Goal: Task Accomplishment & Management: Use online tool/utility

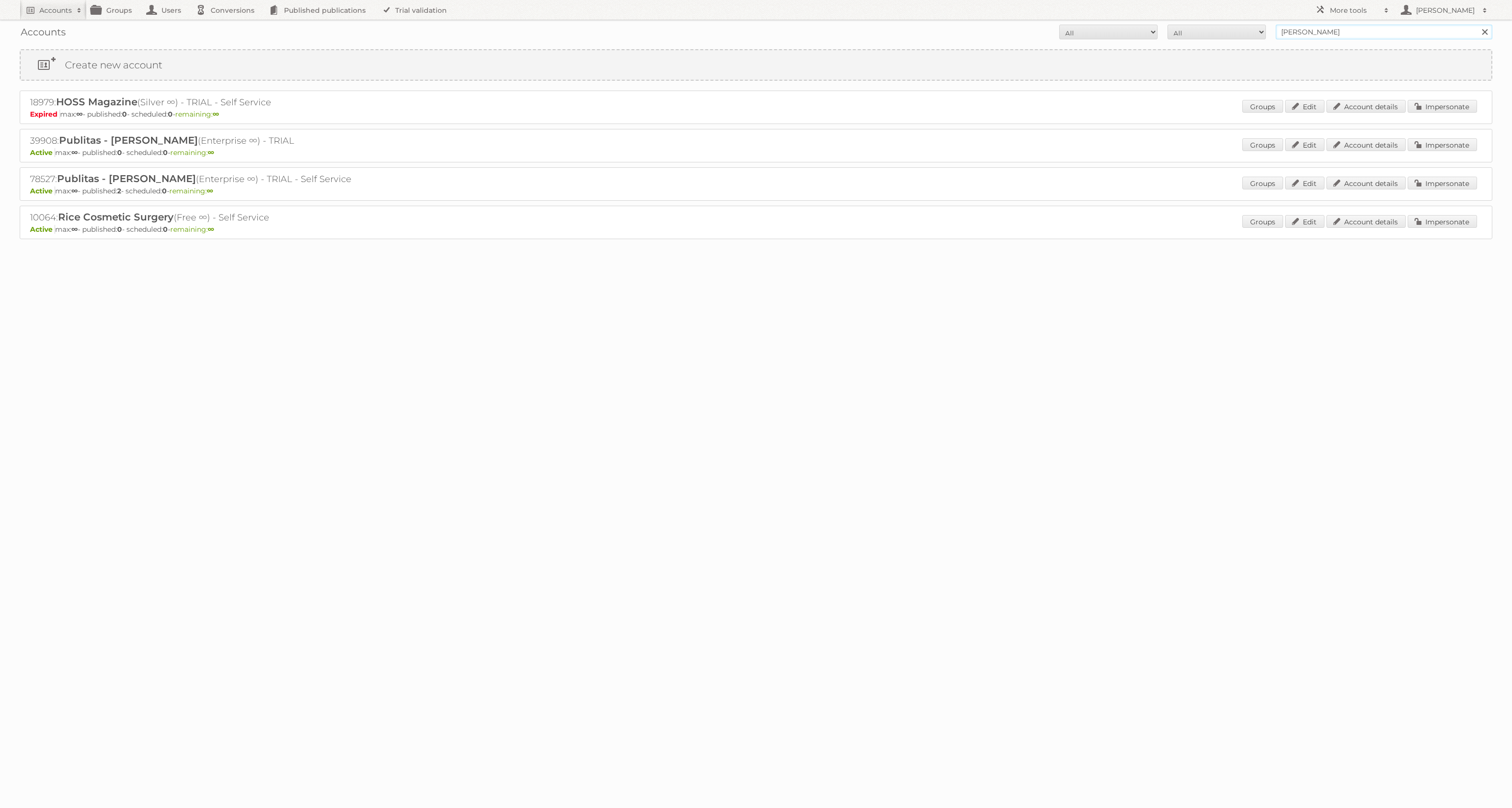
click at [1309, 32] on input "sean rice" at bounding box center [1384, 31] width 217 height 15
type input "ikea"
click at [1477, 24] on input "Search" at bounding box center [1484, 31] width 15 height 15
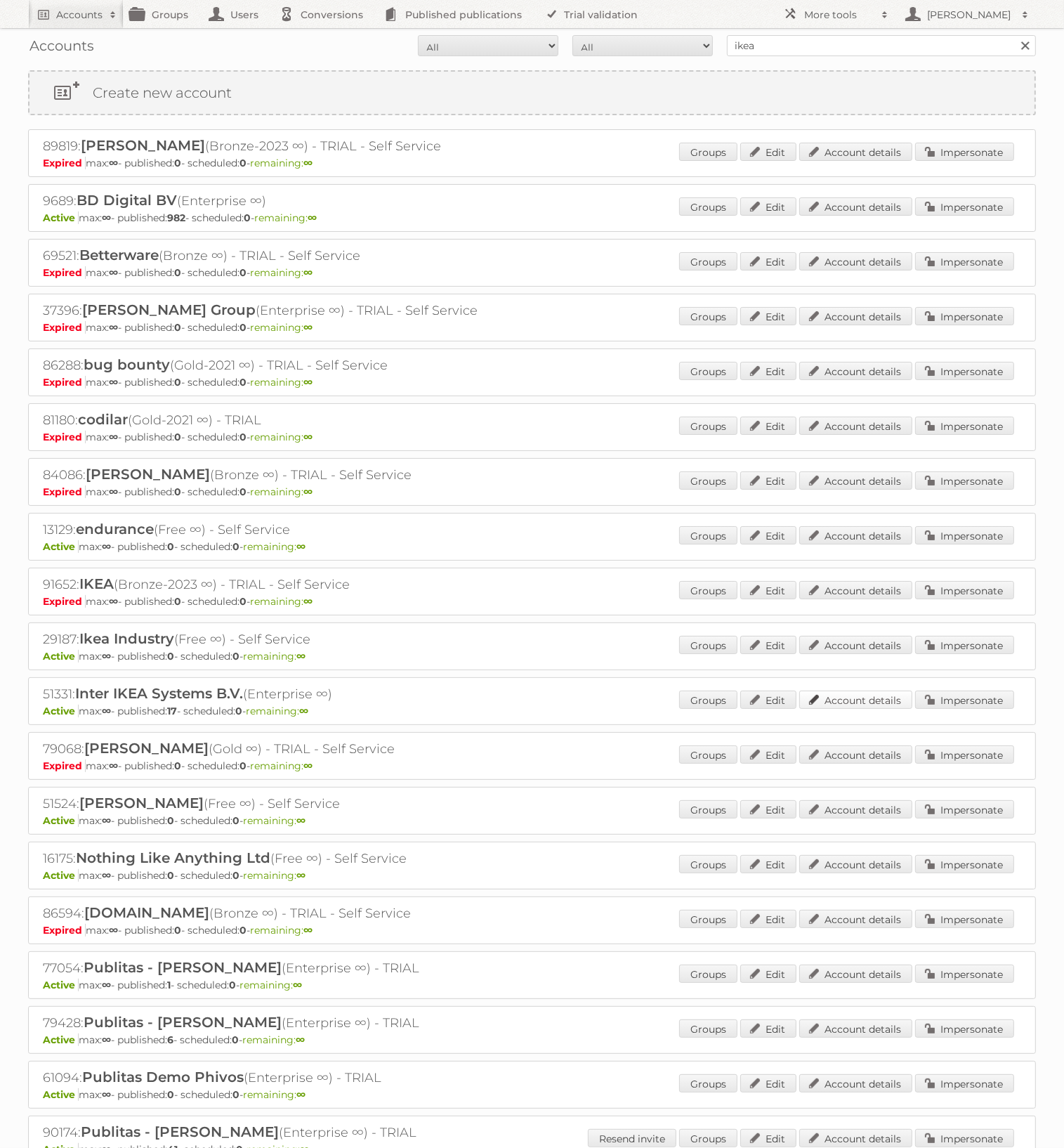
click at [884, 691] on link "Account details" at bounding box center [855, 700] width 113 height 18
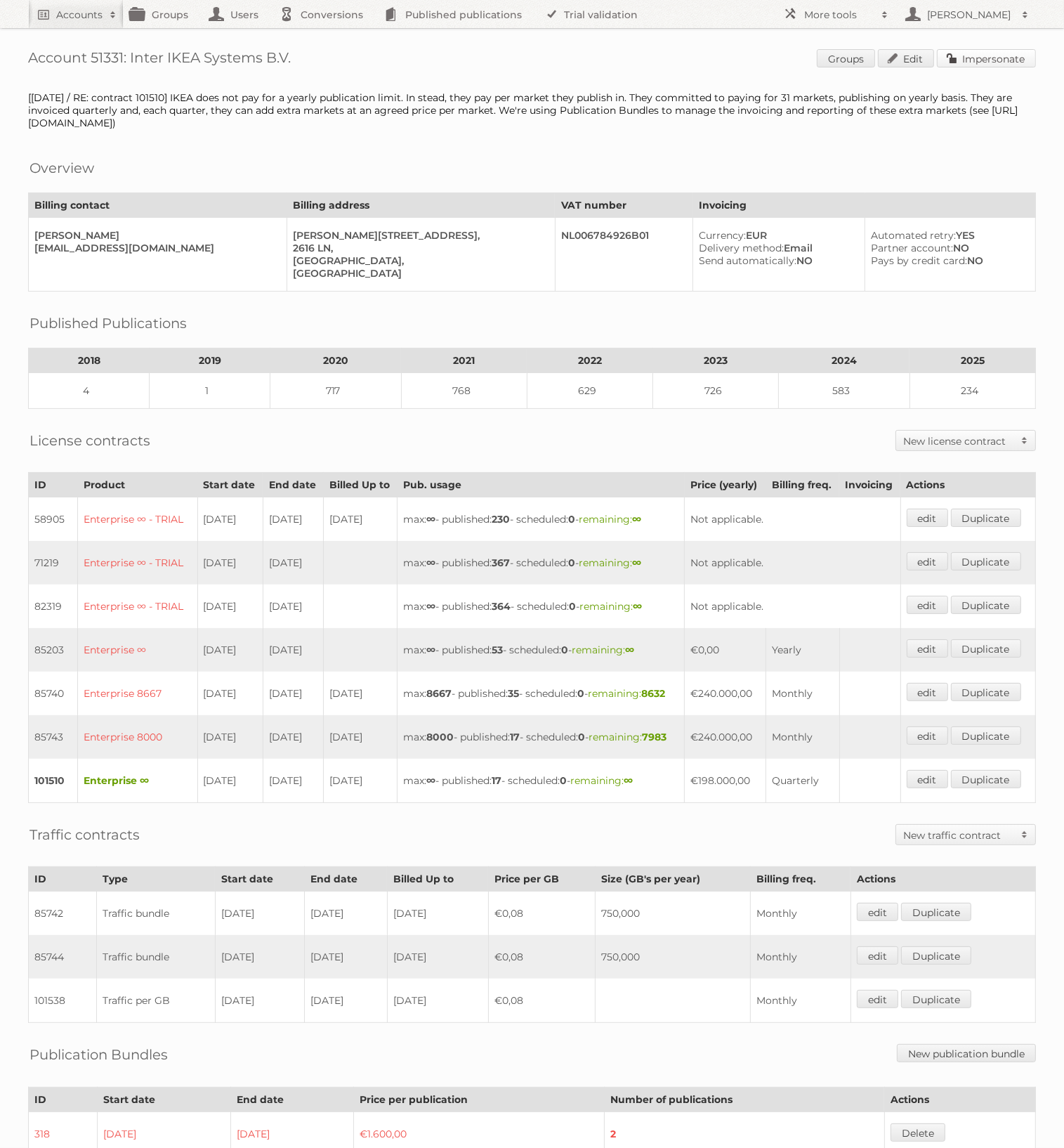
click at [974, 61] on link "Impersonate" at bounding box center [986, 58] width 99 height 18
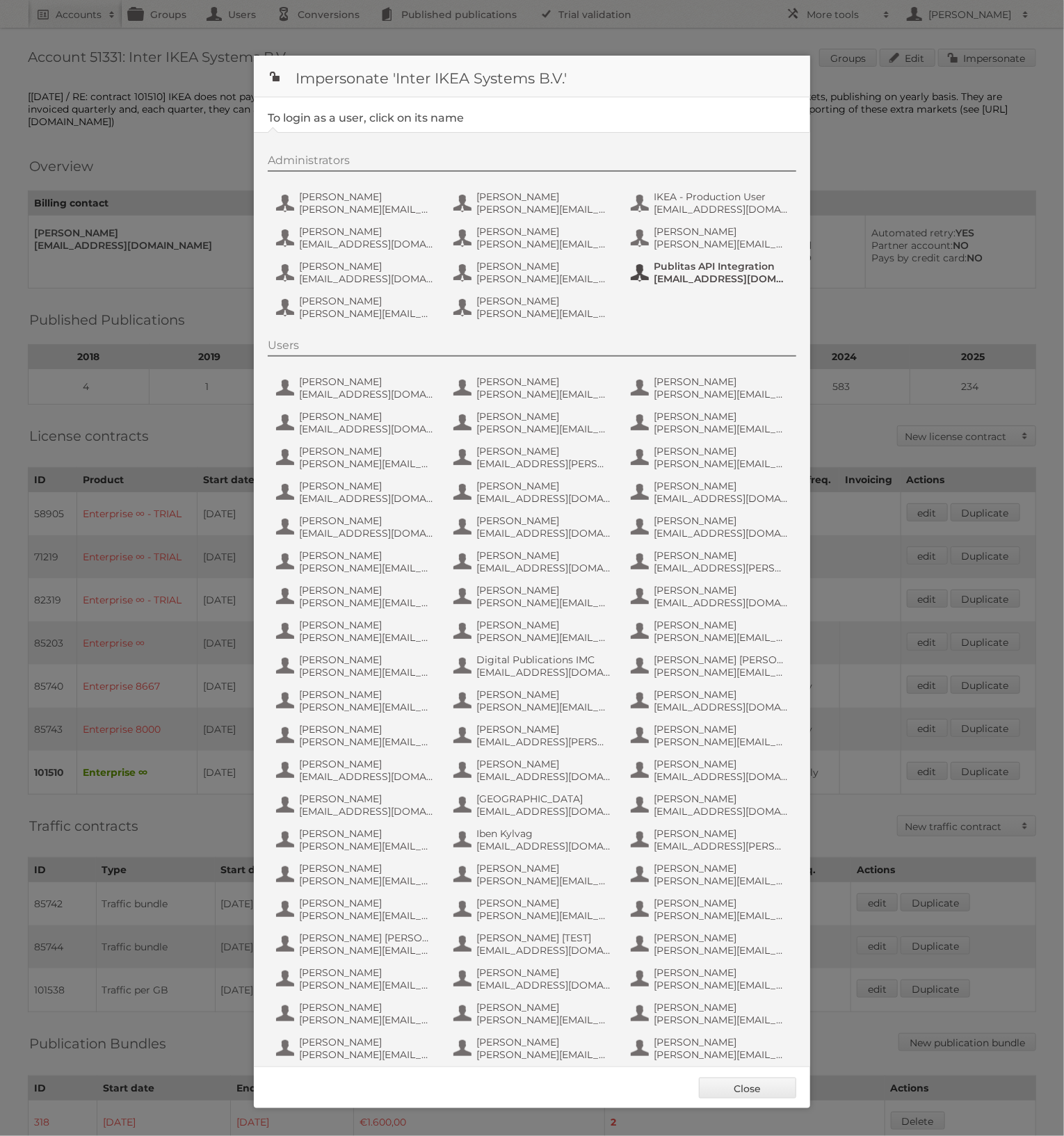
click at [653, 273] on span "Publitas API Integration" at bounding box center [720, 266] width 135 height 13
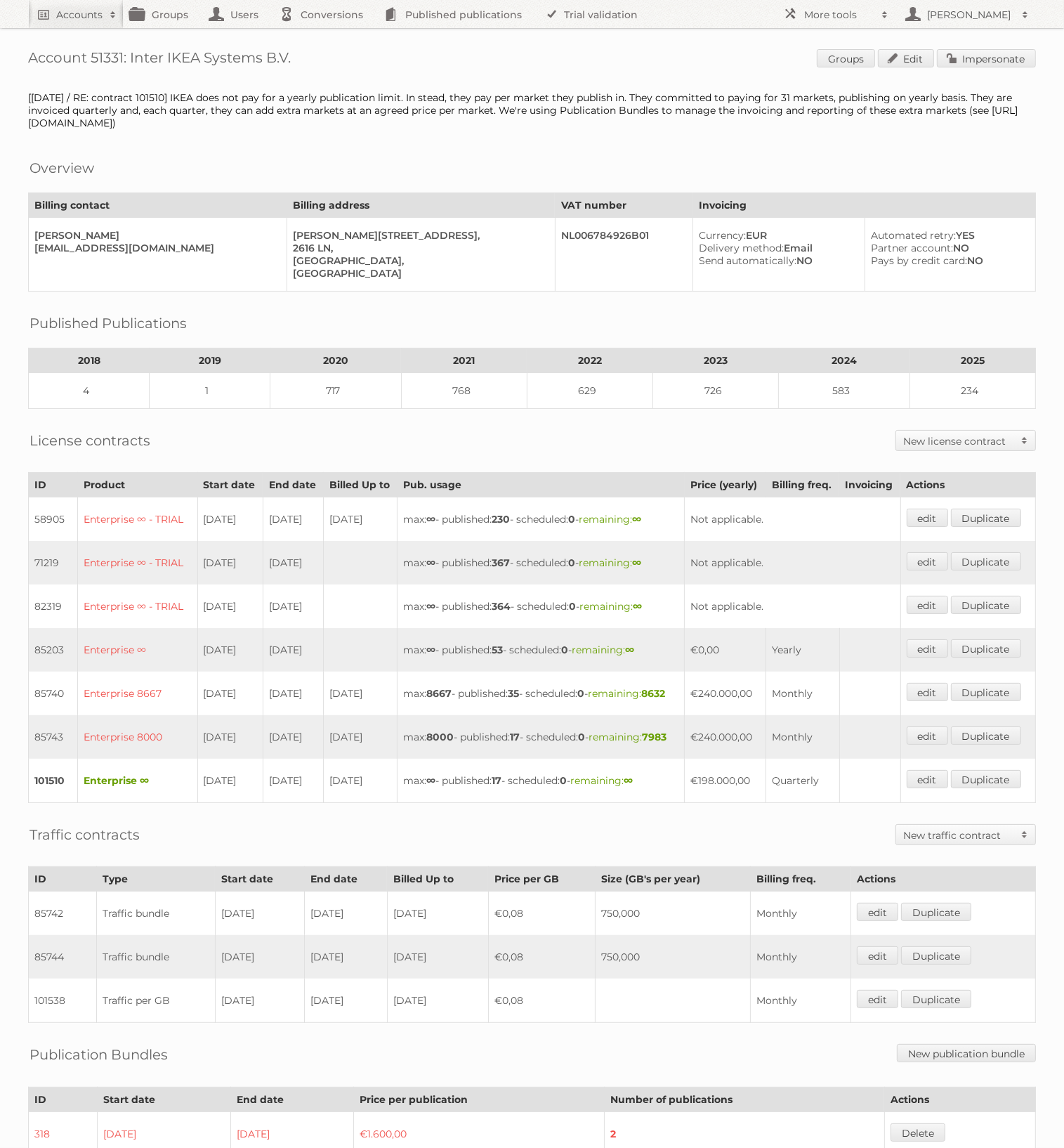
click at [432, 803] on td "max: ∞ - published: 17 - scheduled: 0 - remaining: ∞" at bounding box center [541, 781] width 287 height 44
click at [435, 787] on strong "∞" at bounding box center [430, 780] width 9 height 13
